Goal: Task Accomplishment & Management: Use online tool/utility

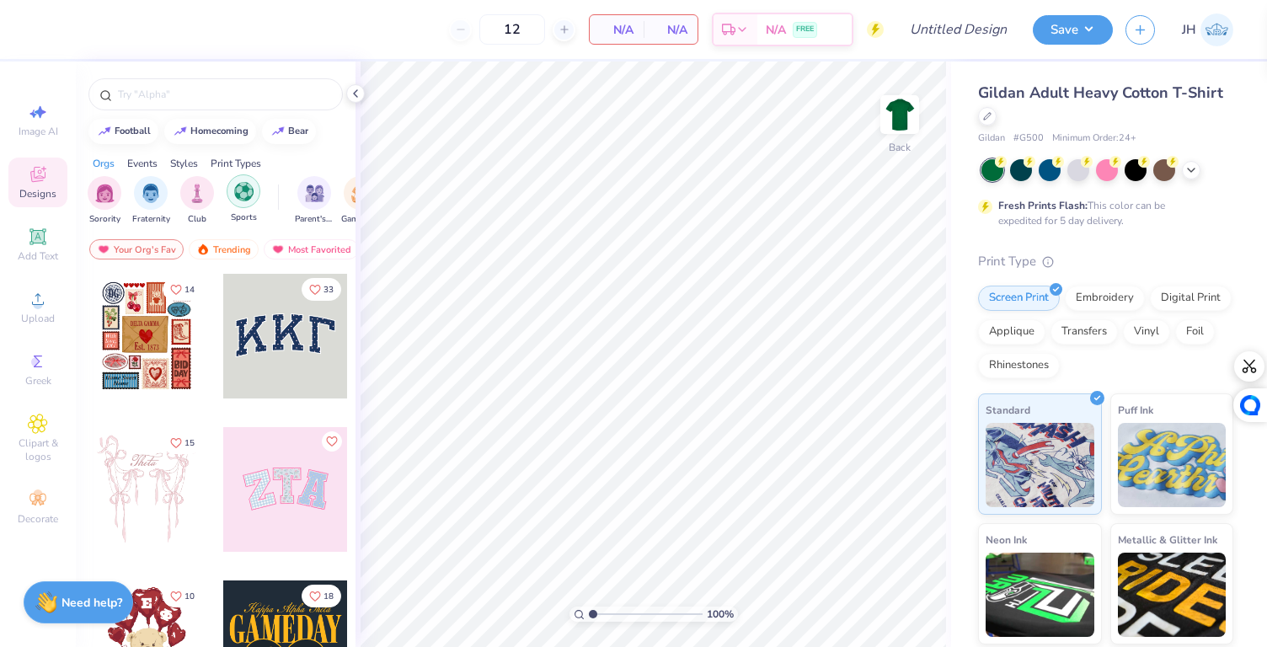
click at [230, 199] on div "filter for Sports" at bounding box center [244, 191] width 34 height 34
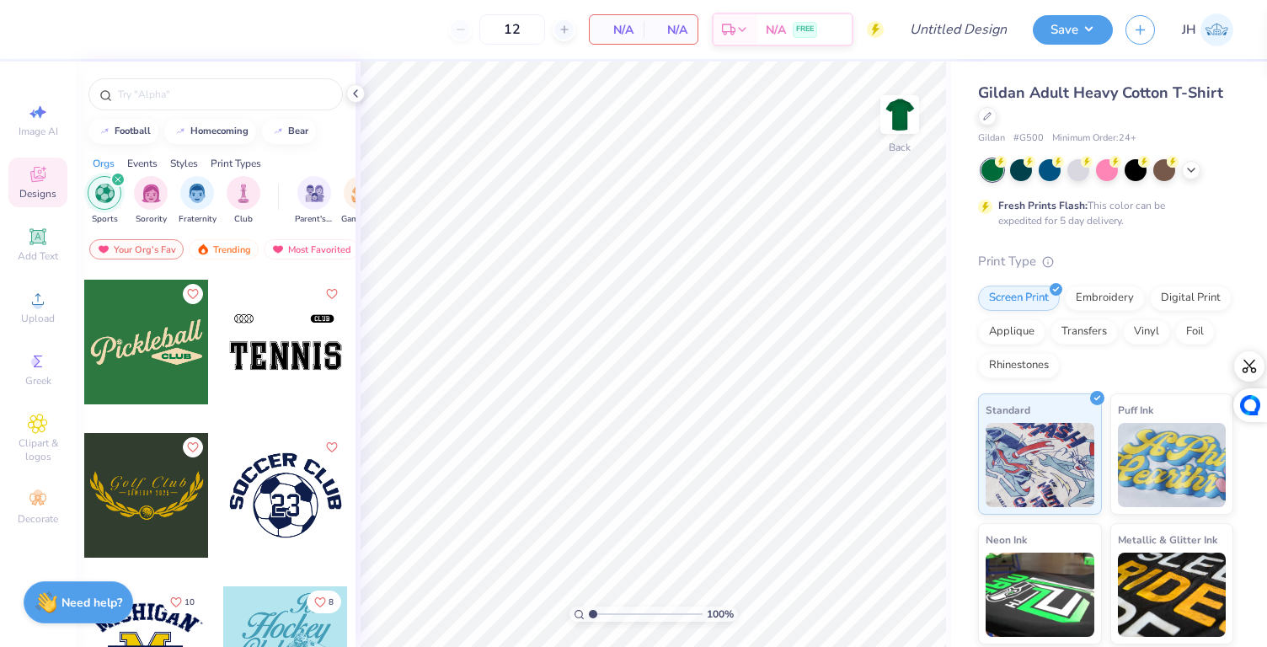
scroll to position [609, 0]
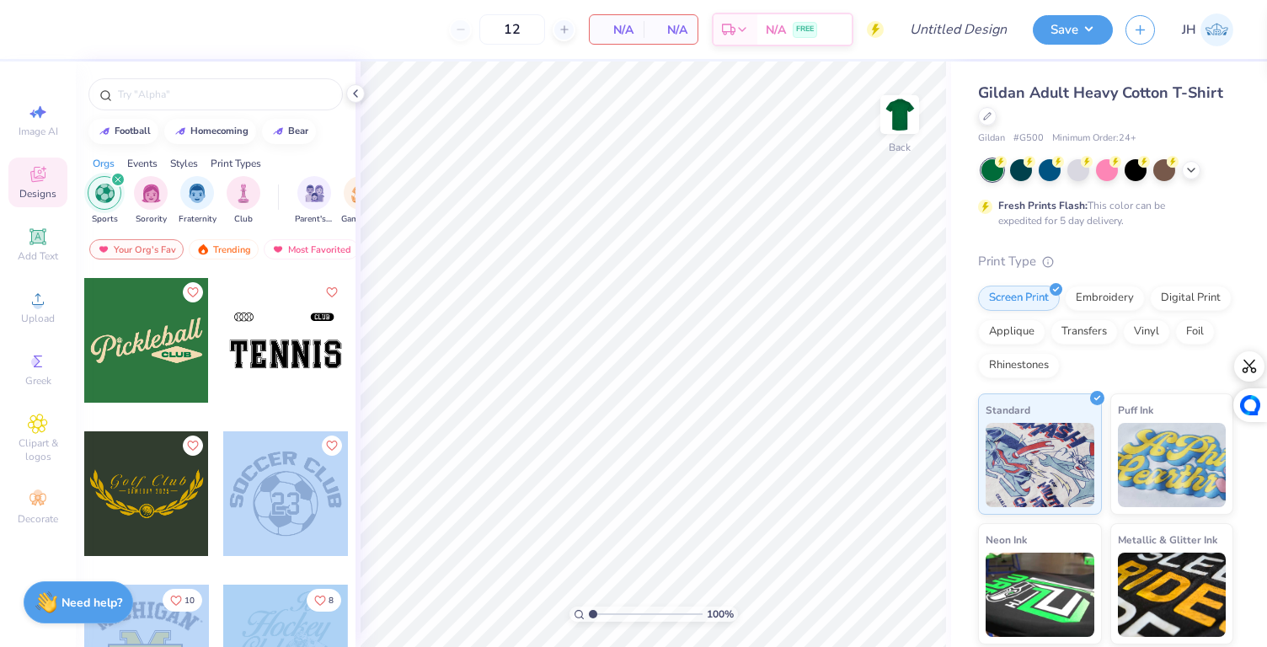
click at [636, 312] on div "12 N/A Per Item N/A Total Est. Delivery N/A FREE Design Title Save JH Image AI …" at bounding box center [633, 323] width 1267 height 647
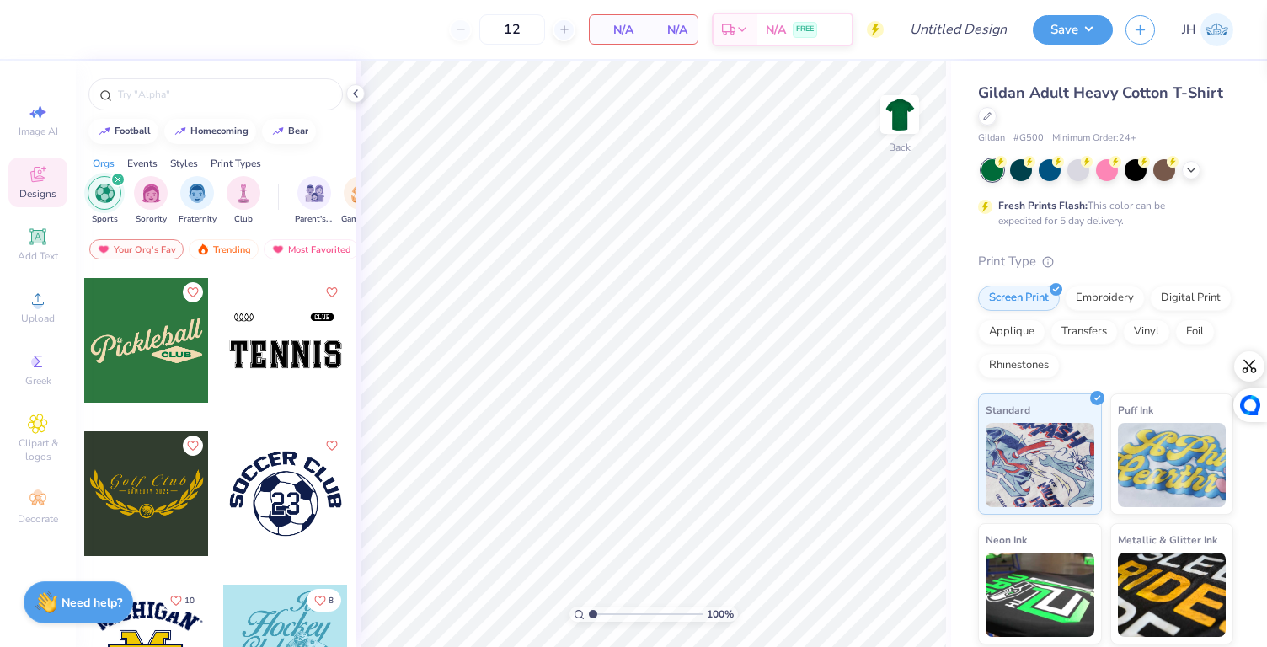
click at [233, 463] on div at bounding box center [285, 493] width 125 height 125
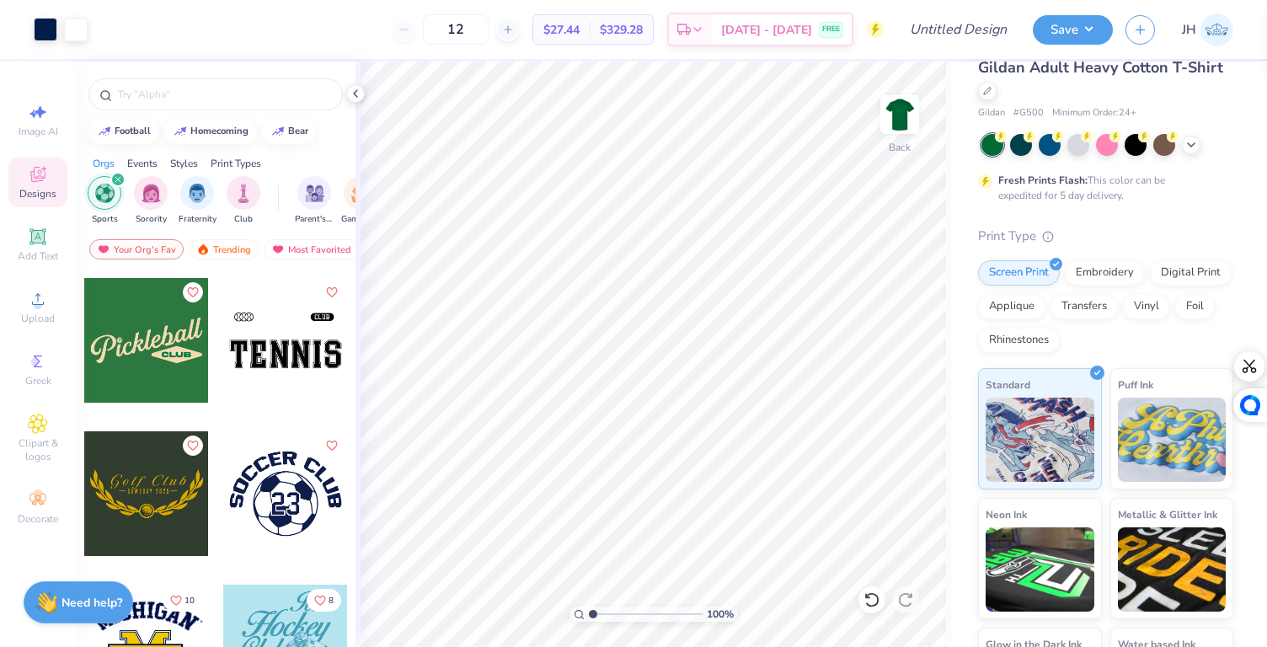
scroll to position [0, 0]
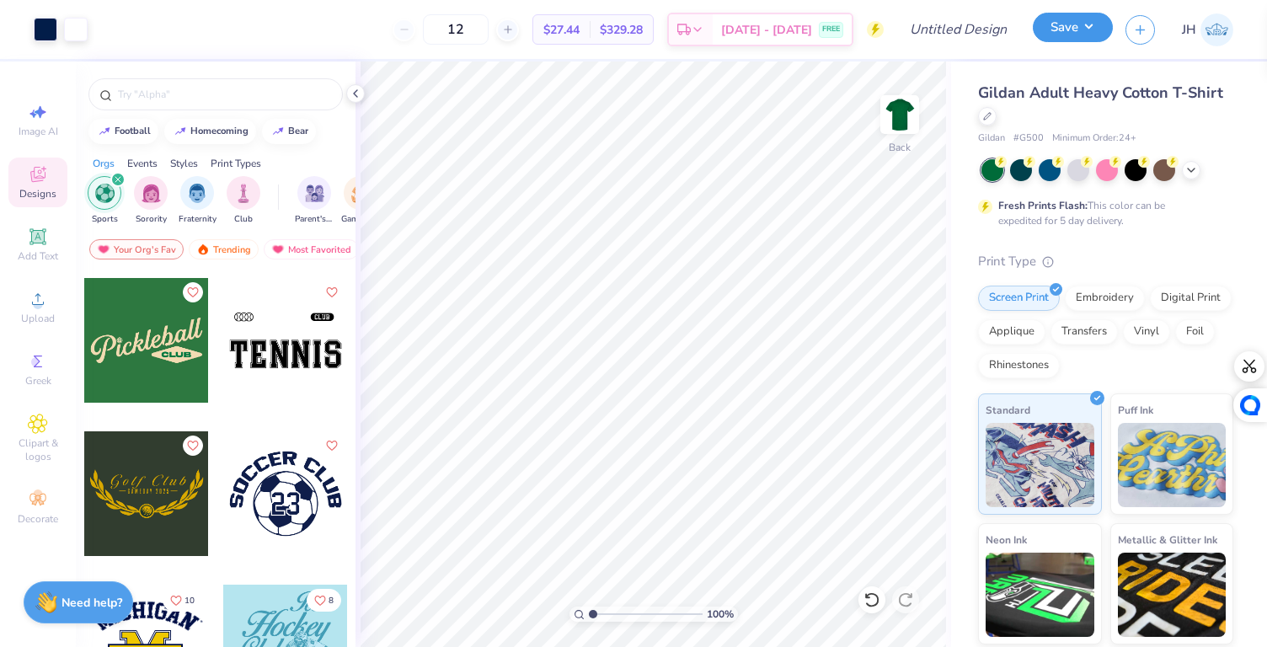
click at [1078, 29] on button "Save" at bounding box center [1073, 27] width 80 height 29
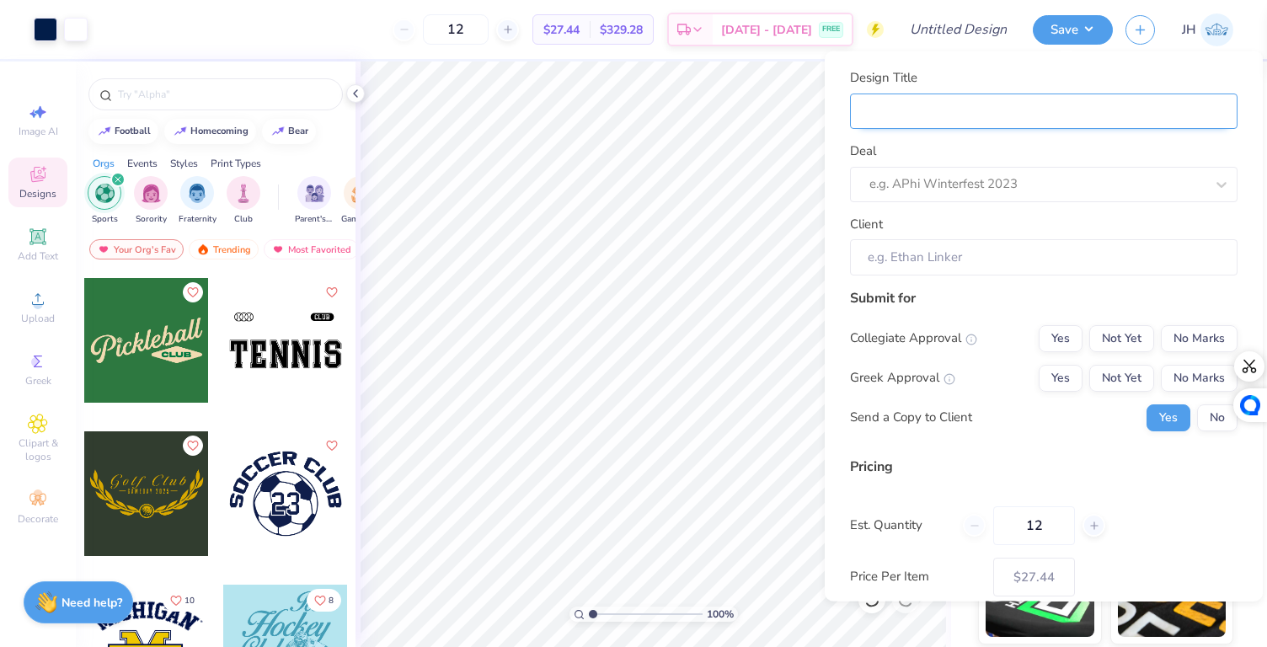
click at [1017, 125] on input "Design Title" at bounding box center [1044, 111] width 388 height 36
type input "m"
type input "mo"
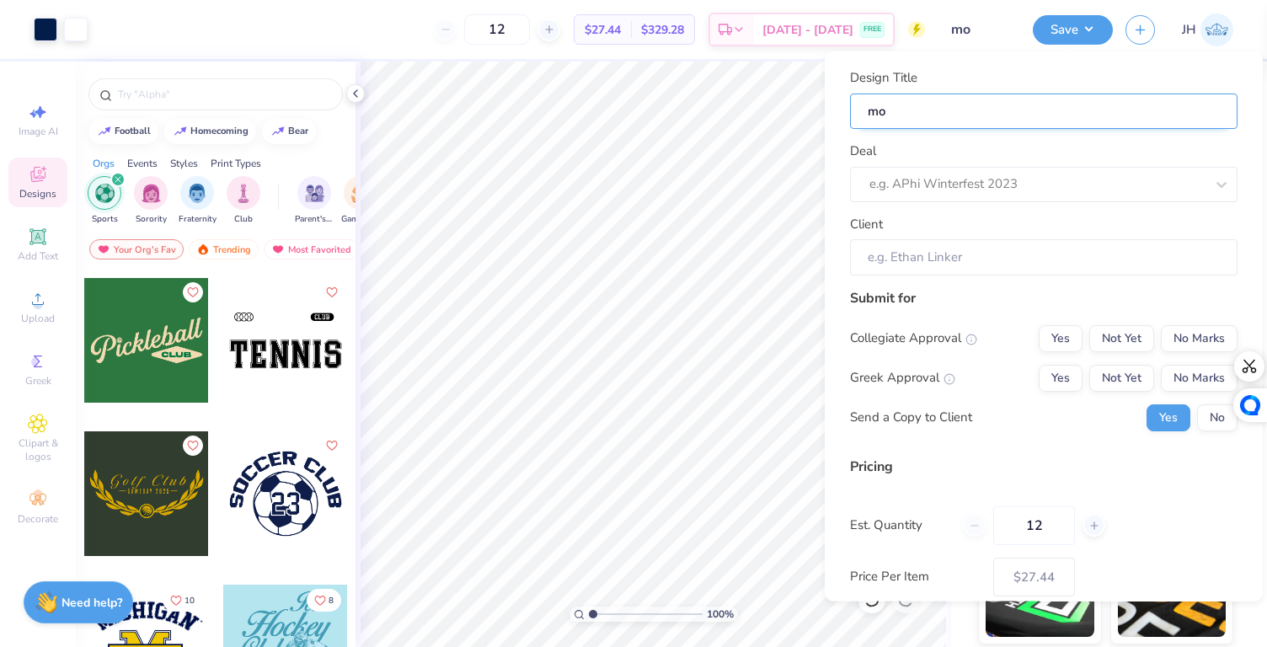
type input "moc"
type input "mock"
click at [1000, 197] on div "e.g. APhi Winterfest 2023" at bounding box center [1044, 183] width 388 height 35
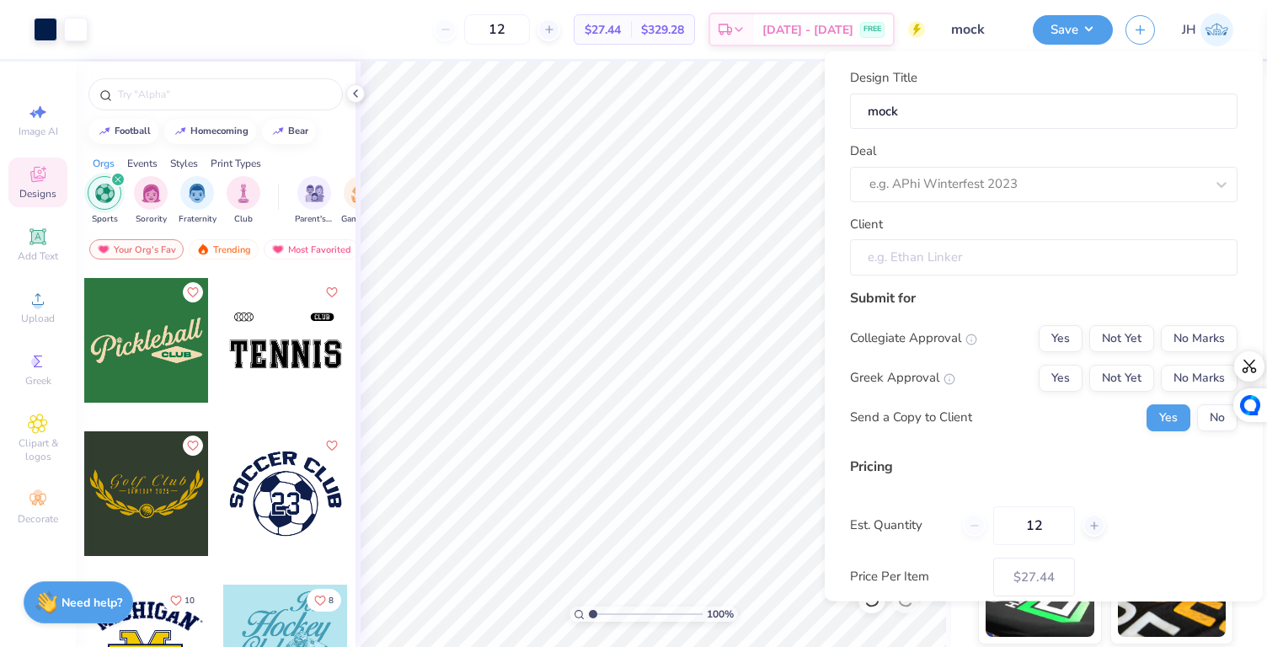
click at [971, 260] on input "Client" at bounding box center [1044, 257] width 388 height 36
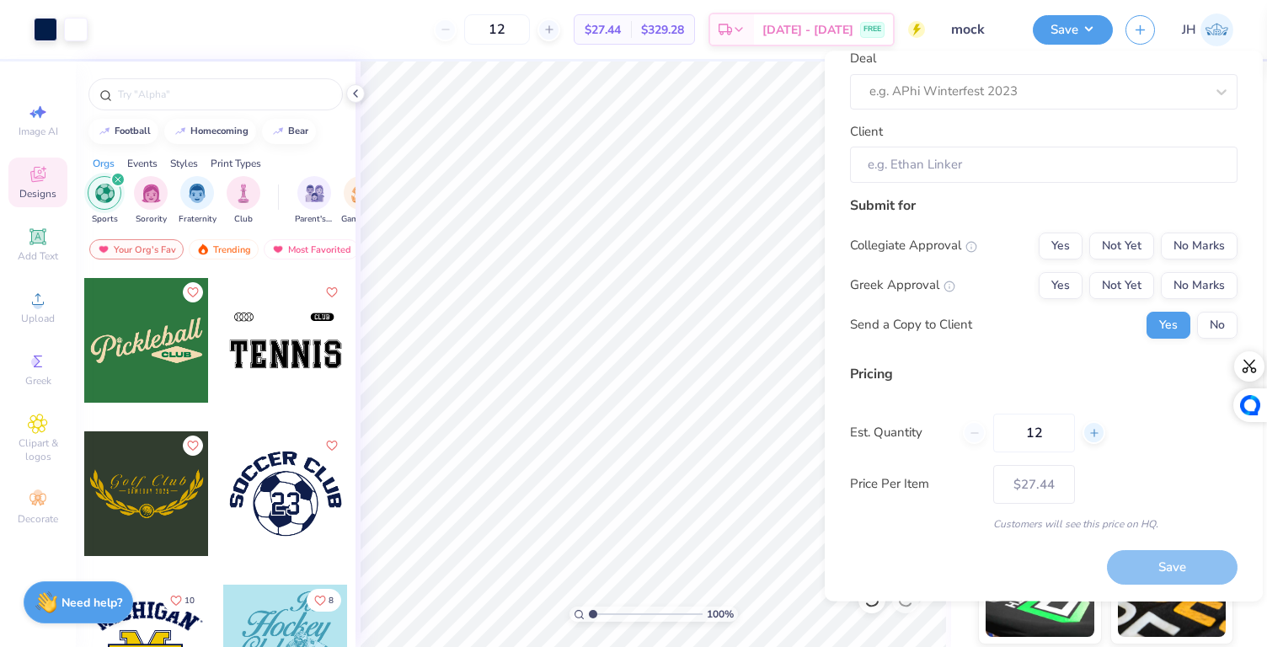
click at [1086, 438] on div at bounding box center [1094, 433] width 23 height 23
type input "13"
type input "$26.37"
click at [976, 437] on icon at bounding box center [975, 433] width 12 height 12
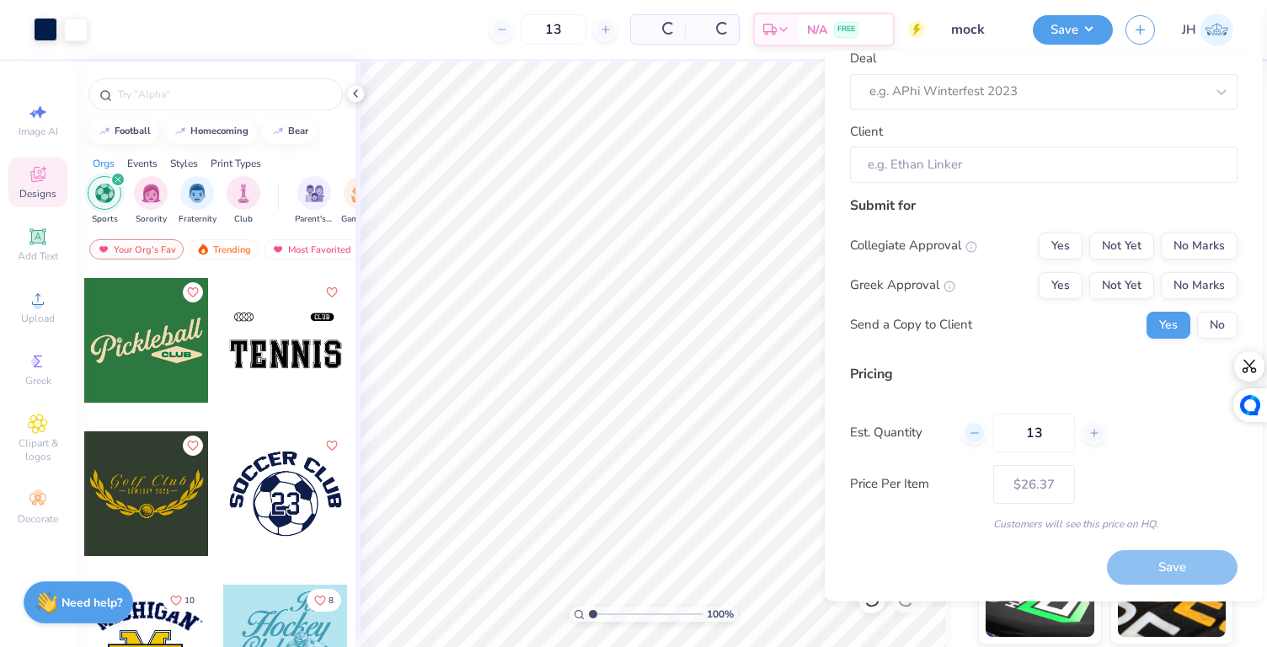
type input "12"
type input "$27.44"
click at [1197, 330] on button "No" at bounding box center [1217, 325] width 40 height 27
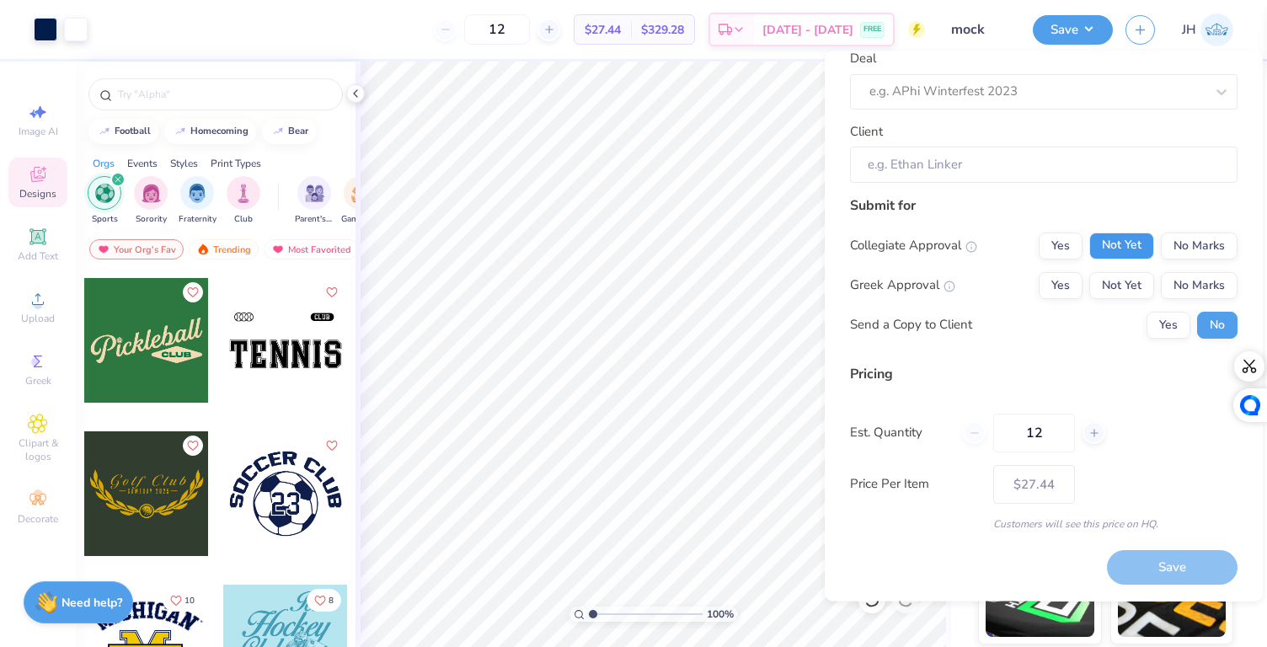
click at [1096, 254] on button "Not Yet" at bounding box center [1121, 246] width 65 height 27
click at [1096, 297] on button "Not Yet" at bounding box center [1121, 285] width 65 height 27
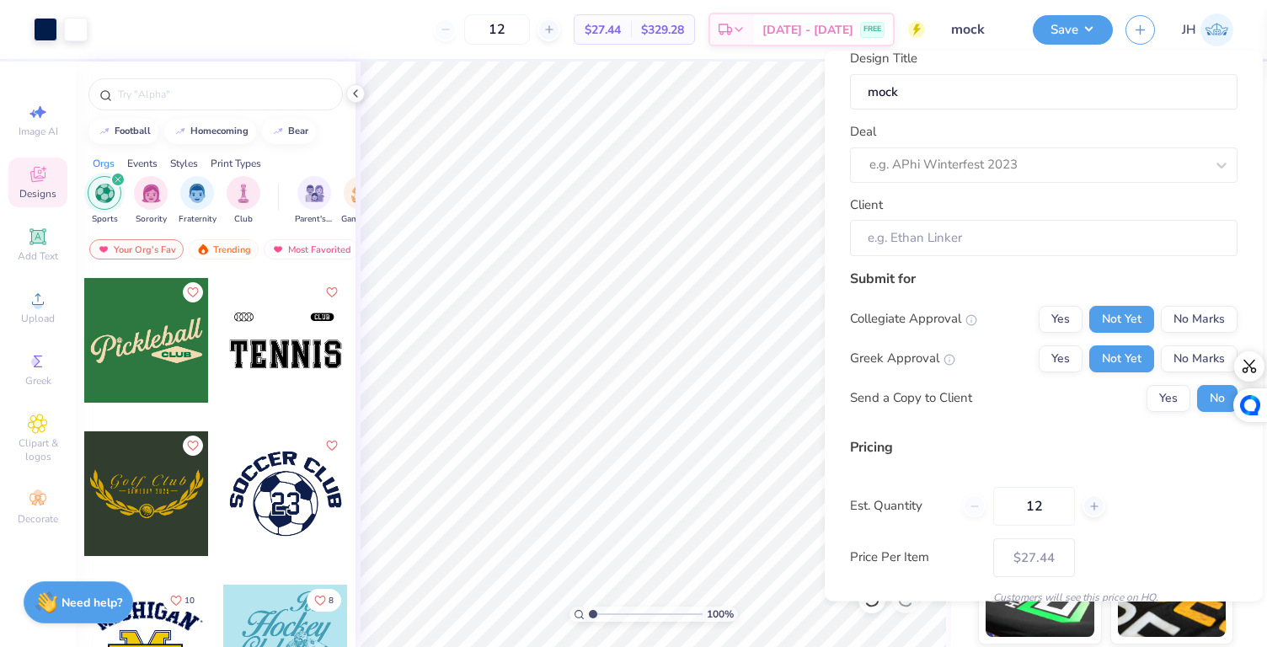
scroll to position [0, 0]
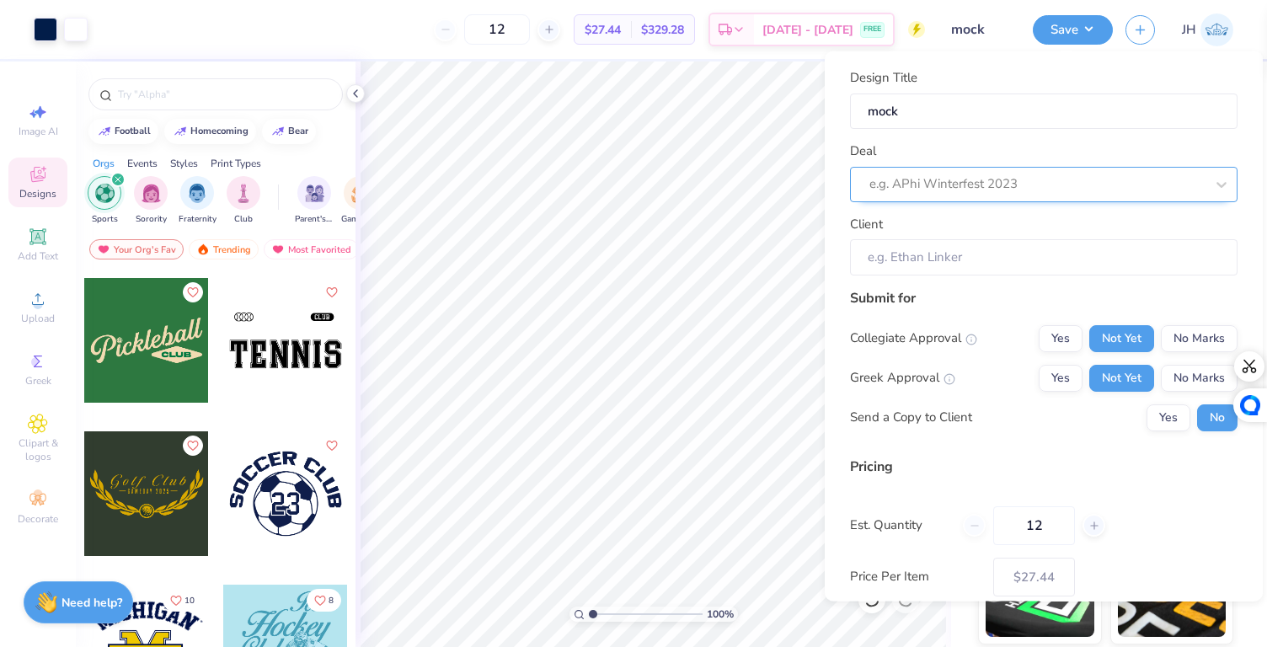
click at [1046, 171] on div "e.g. APhi Winterfest 2023" at bounding box center [1037, 184] width 339 height 26
type input "a"
click at [1017, 301] on div "Submit for" at bounding box center [1044, 297] width 388 height 20
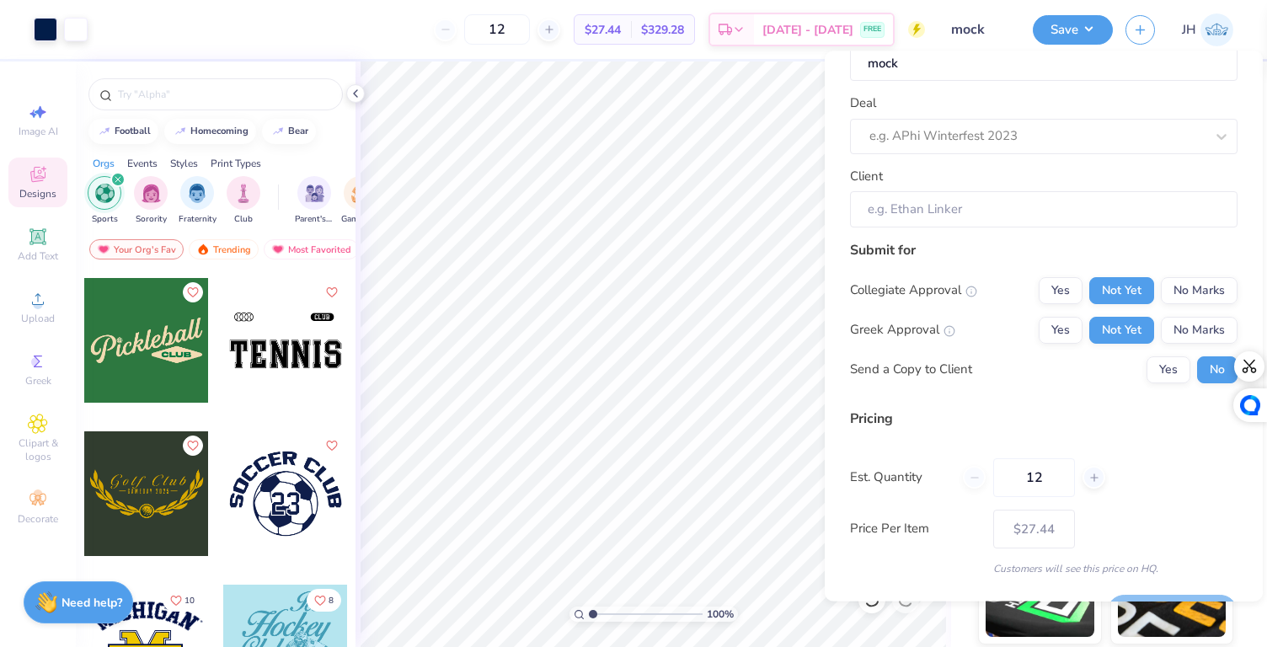
scroll to position [92, 0]
